Goal: Task Accomplishment & Management: Use online tool/utility

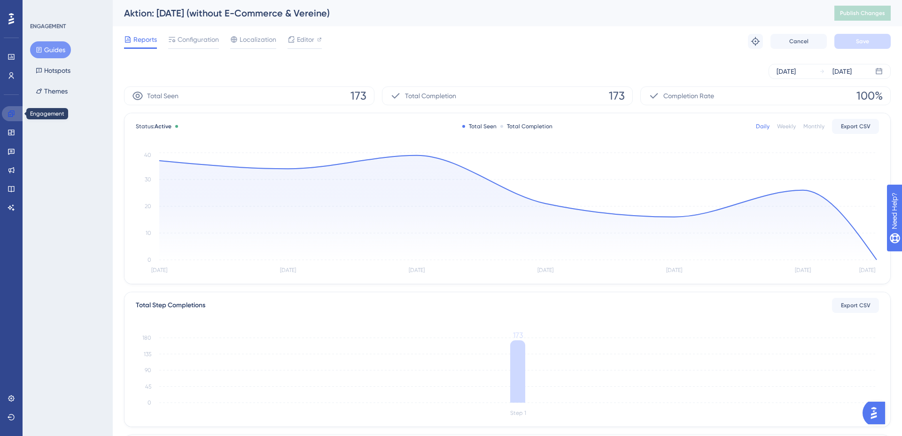
click at [12, 114] on icon at bounding box center [11, 113] width 6 height 6
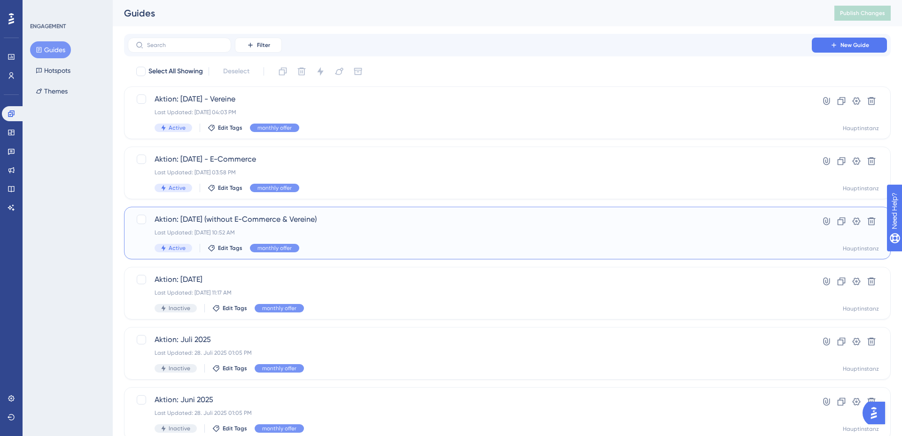
click at [224, 222] on span "Aktion: [DATE] (without E-Commerce & Vereine)" at bounding box center [470, 219] width 630 height 11
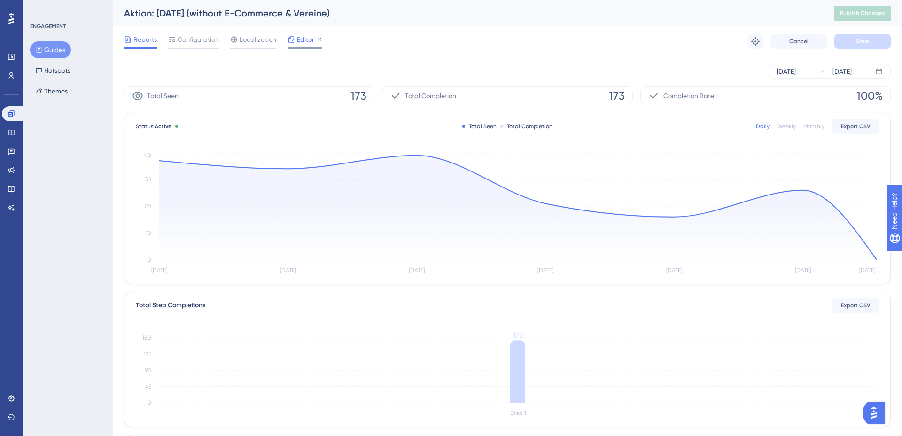
click at [303, 41] on span "Editor" at bounding box center [305, 39] width 17 height 11
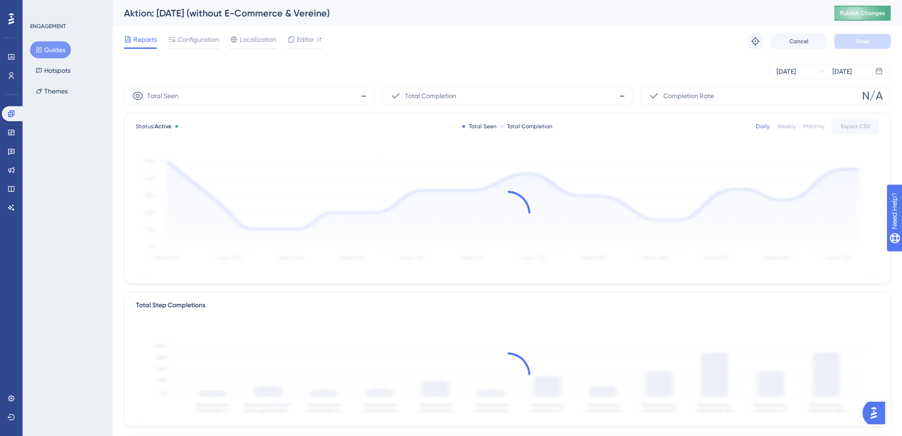
click at [847, 16] on span "Publish Changes" at bounding box center [862, 13] width 45 height 8
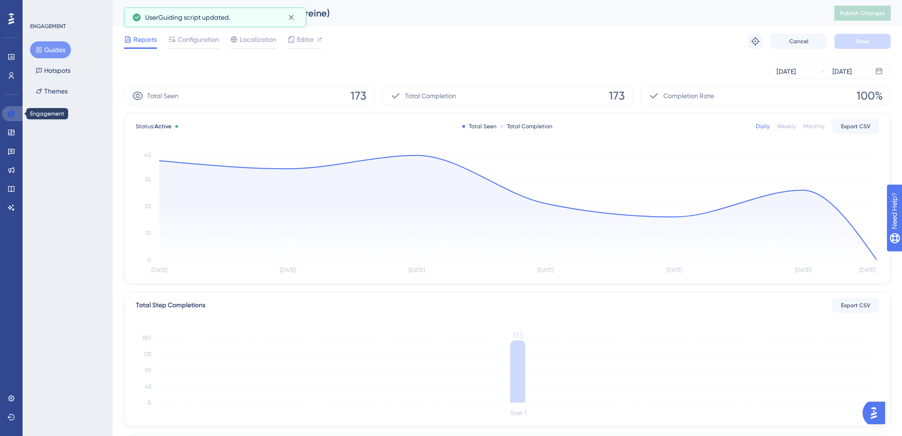
click at [8, 118] on link at bounding box center [13, 113] width 23 height 15
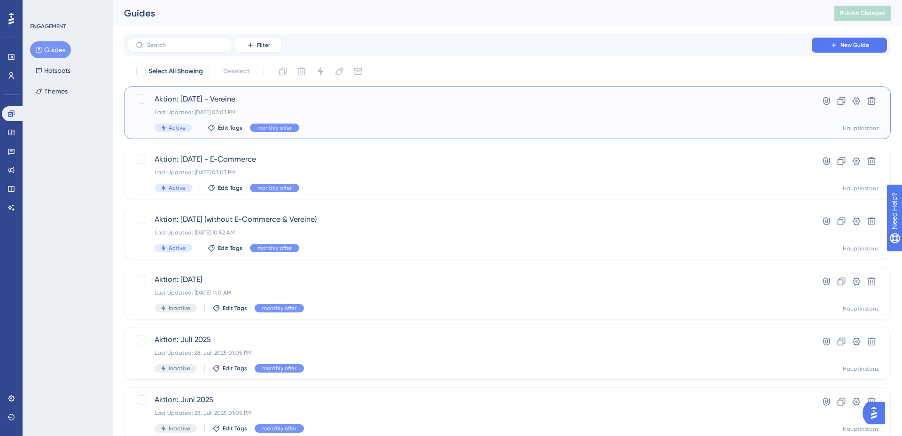
click at [256, 112] on div "Last Updated: 29. Sept. 2025 03:03 PM" at bounding box center [470, 112] width 630 height 8
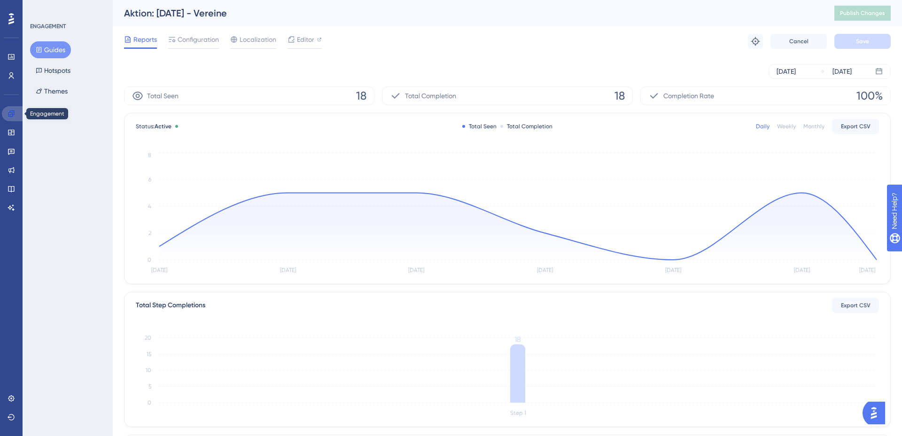
click at [11, 114] on icon at bounding box center [12, 114] width 8 height 8
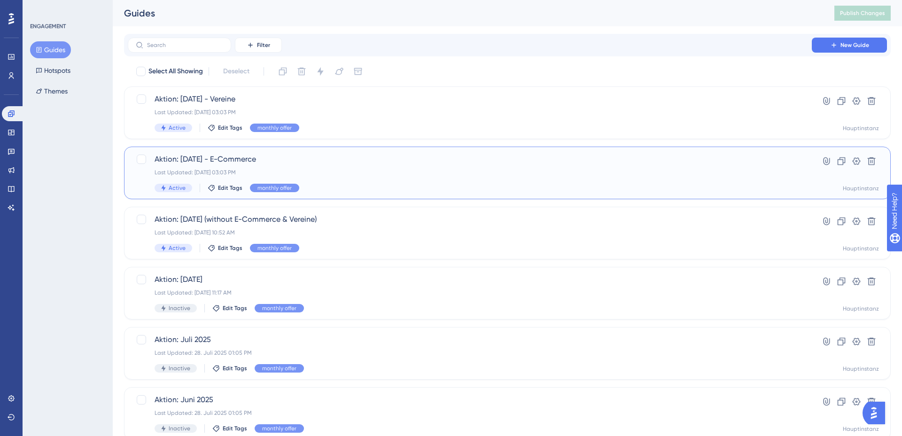
click at [338, 184] on div "Active Edit Tags monthly offer" at bounding box center [470, 188] width 630 height 8
